Goal: Check status: Check status

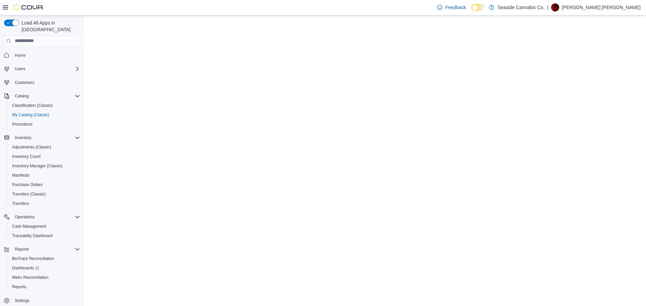
select select "**********"
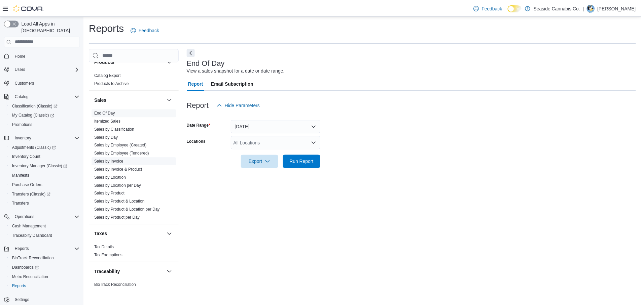
scroll to position [419, 0]
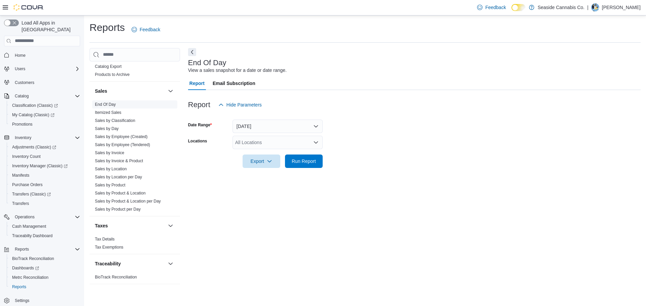
click at [101, 105] on link "End Of Day" at bounding box center [105, 104] width 21 height 5
click at [269, 126] on button "[DATE]" at bounding box center [277, 126] width 90 height 13
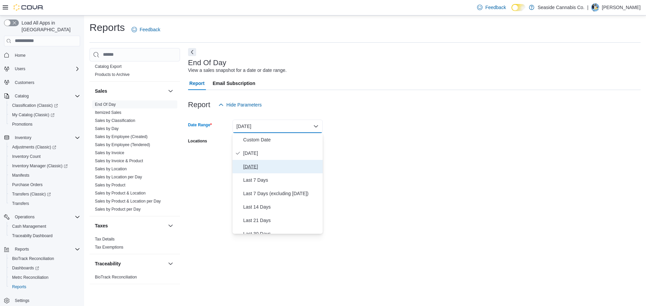
click at [249, 166] on span "[DATE]" at bounding box center [281, 167] width 77 height 8
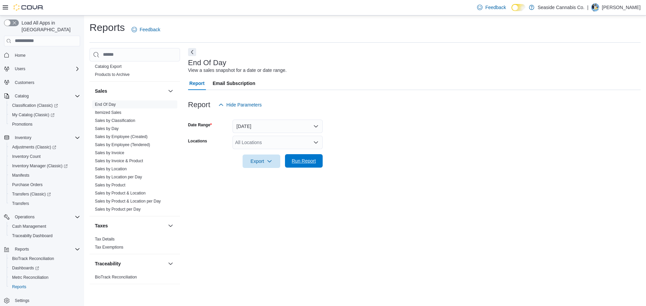
click at [312, 161] on span "Run Report" at bounding box center [304, 161] width 24 height 7
